Goal: Task Accomplishment & Management: Use online tool/utility

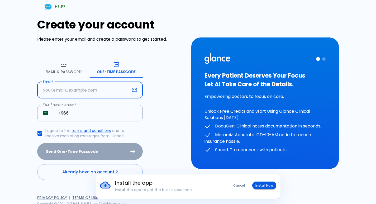
type input "[EMAIL_ADDRESS][DOMAIN_NAME]"
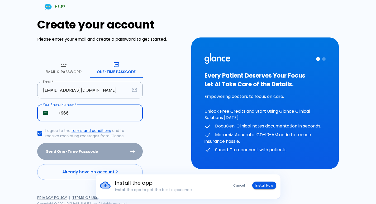
click at [74, 113] on input "+966" at bounding box center [97, 113] width 90 height 17
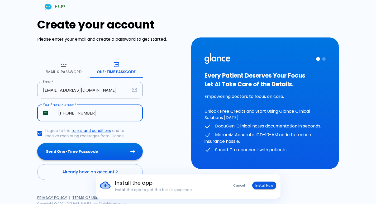
type input "[PHONE_NUMBER]"
click at [72, 151] on button "Send One-Time Passcode" at bounding box center [89, 151] width 105 height 17
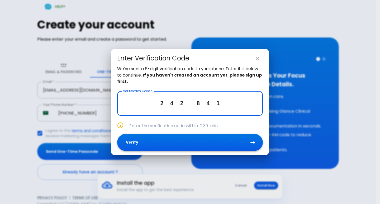
type input "2 4 2 8 4 1"
click at [139, 144] on button "Verify" at bounding box center [189, 142] width 145 height 17
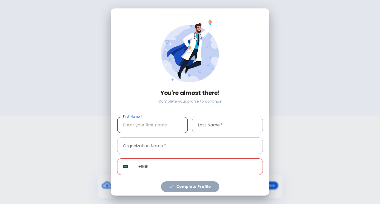
type input "[PHONE_NUMBER]"
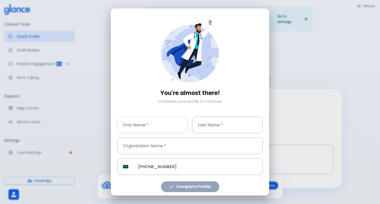
click at [138, 123] on input "text" at bounding box center [152, 124] width 71 height 17
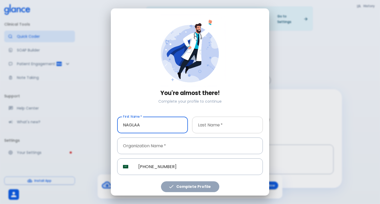
type input "NAGLAA"
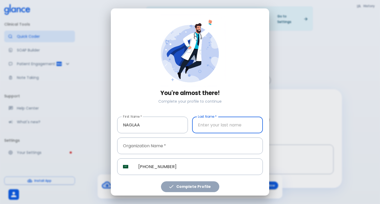
click at [206, 124] on input "text" at bounding box center [227, 124] width 71 height 17
type input "[PERSON_NAME]"
click at [152, 146] on input "text" at bounding box center [189, 145] width 145 height 17
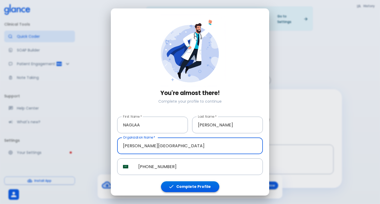
type input "[PERSON_NAME][GEOGRAPHIC_DATA]"
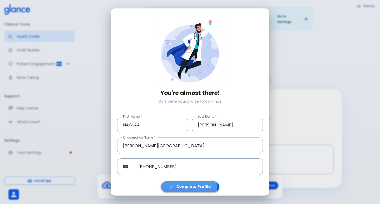
click at [182, 183] on button "Complete Profile" at bounding box center [190, 186] width 58 height 11
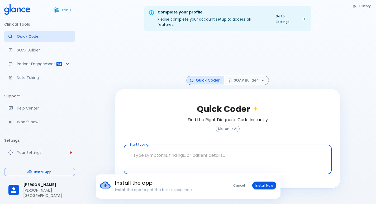
click at [263, 187] on button "Install Now" at bounding box center [264, 185] width 24 height 8
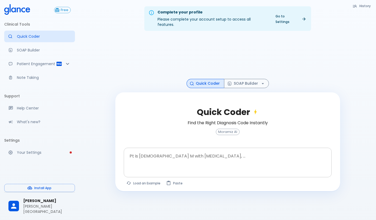
click at [195, 160] on textarea at bounding box center [227, 158] width 200 height 17
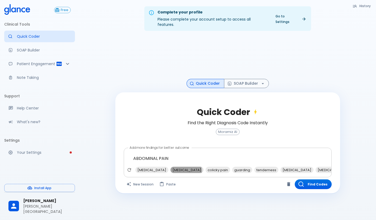
click at [184, 167] on span "[MEDICAL_DATA]" at bounding box center [186, 170] width 33 height 6
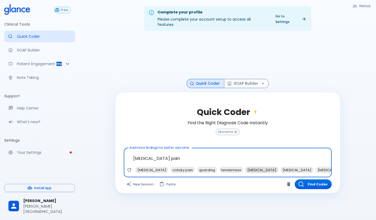
click at [225, 167] on span "tenderness" at bounding box center [231, 170] width 24 height 6
click at [225, 167] on span "abdominal ultrasound" at bounding box center [239, 170] width 42 height 6
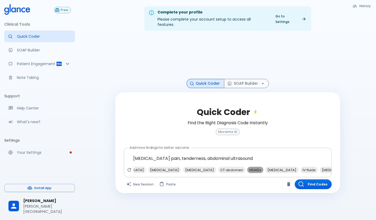
click at [247, 167] on span "NSAIDs" at bounding box center [255, 170] width 16 height 6
click at [336, 167] on span "[MEDICAL_DATA]" at bounding box center [352, 170] width 33 height 6
type textarea "[MEDICAL_DATA] pain, tenderness, abdominal ultrasound, NSAIDs, [MEDICAL_DATA]"
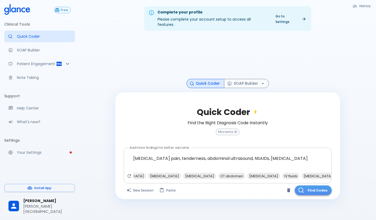
click at [308, 187] on button "Find Codes" at bounding box center [312, 190] width 37 height 10
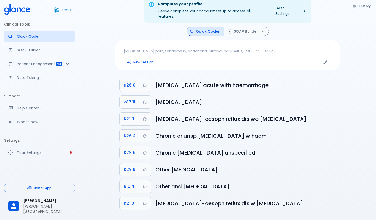
scroll to position [13, 0]
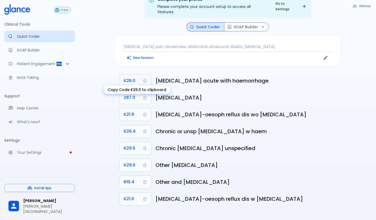
click at [135, 77] on span "K26.0" at bounding box center [130, 80] width 12 height 7
click at [124, 77] on span "K26.0" at bounding box center [130, 80] width 12 height 7
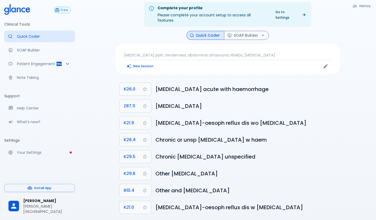
scroll to position [0, 0]
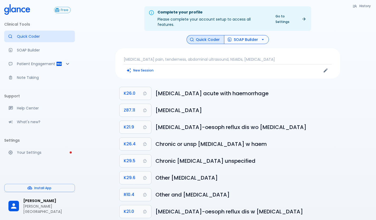
click at [246, 35] on button "SOAP Builder" at bounding box center [246, 39] width 45 height 9
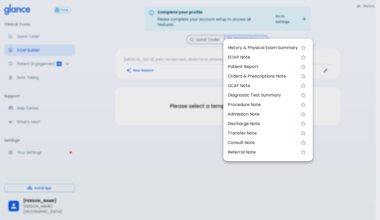
click at [250, 46] on span "History & Physical Exam Summary" at bounding box center [262, 48] width 70 height 6
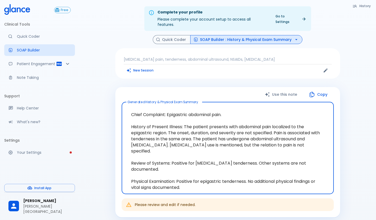
click at [315, 89] on button "Copy" at bounding box center [318, 94] width 30 height 11
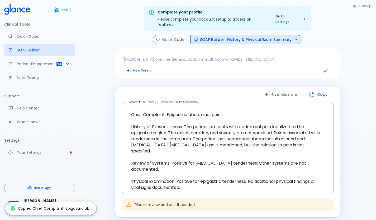
click at [203, 36] on button "SOAP Builder : History & Physical Exam Summary" at bounding box center [246, 39] width 112 height 9
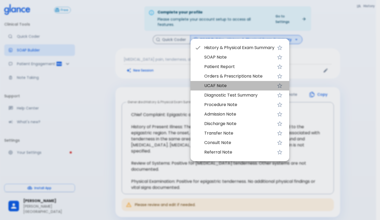
click at [216, 87] on span "UCAF Note" at bounding box center [239, 85] width 70 height 6
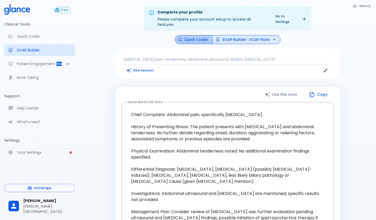
click at [184, 37] on button "Quick Coder" at bounding box center [194, 39] width 38 height 9
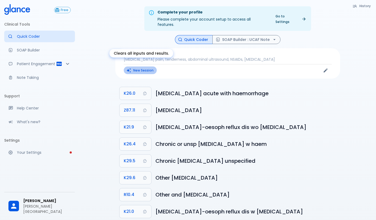
click at [141, 66] on button "New Session" at bounding box center [140, 70] width 33 height 8
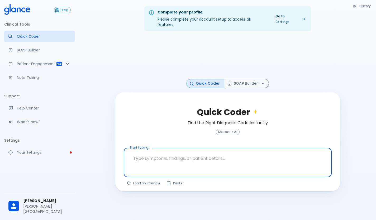
click at [170, 150] on textarea at bounding box center [227, 158] width 200 height 17
click at [149, 155] on textarea at bounding box center [227, 158] width 200 height 17
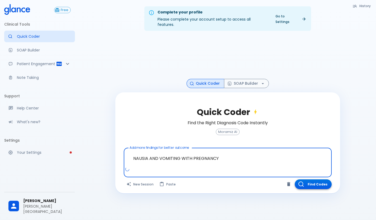
type textarea "NAUSIA AND VOMITING WITH PREGNANCY"
click at [310, 179] on button "Find Codes" at bounding box center [312, 184] width 37 height 10
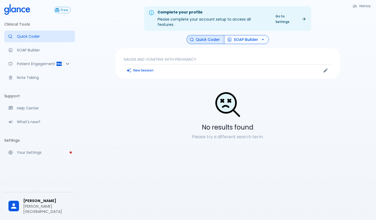
click at [253, 35] on button "SOAP Builder" at bounding box center [246, 39] width 45 height 9
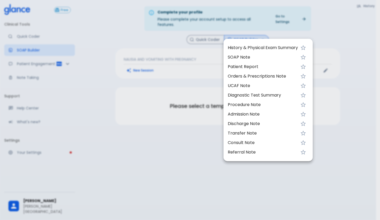
click at [246, 86] on span "UCAF Note" at bounding box center [262, 85] width 70 height 6
